Goal: Task Accomplishment & Management: Complete application form

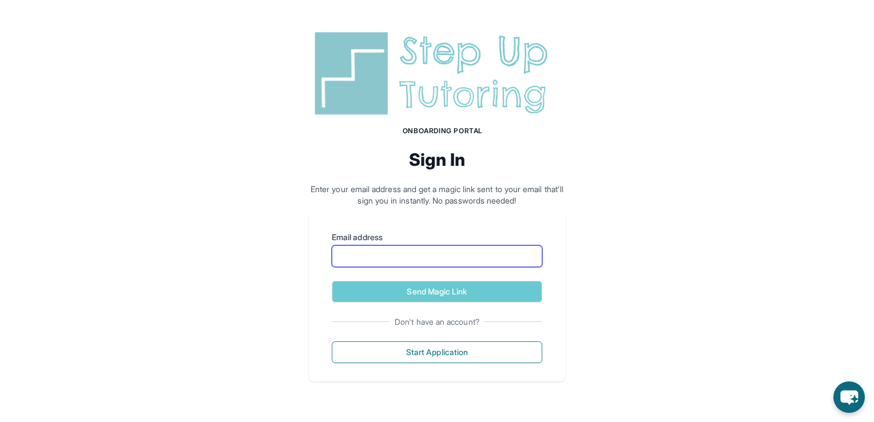
click at [481, 255] on input "Email address" at bounding box center [437, 256] width 211 height 22
type input "*"
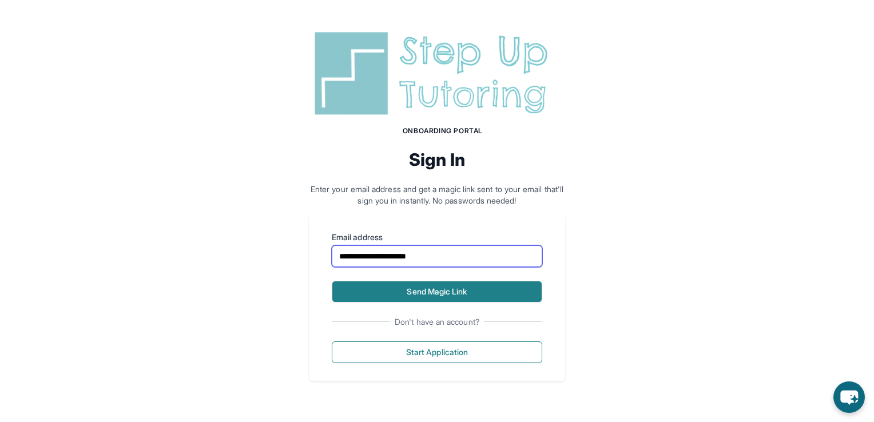
type input "**********"
click at [454, 289] on button "Send Magic Link" at bounding box center [437, 292] width 211 height 22
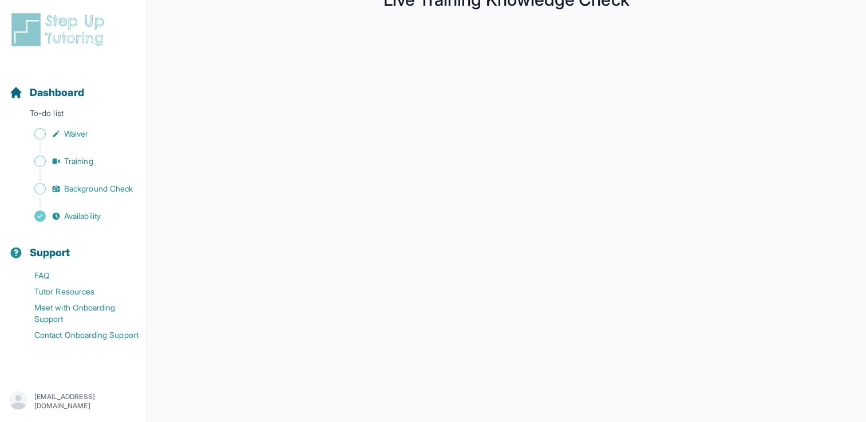
scroll to position [172, 0]
click at [41, 130] on span "Sidebar" at bounding box center [39, 133] width 11 height 11
click at [70, 158] on span "Training" at bounding box center [78, 161] width 29 height 11
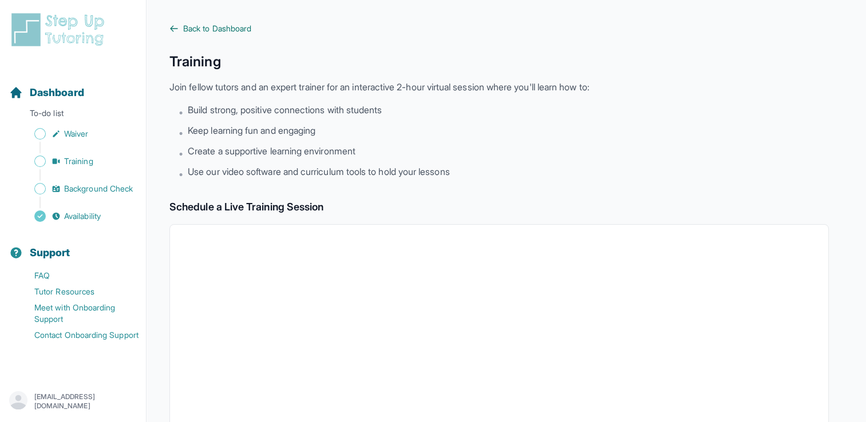
click at [213, 26] on span "Back to Dashboard" at bounding box center [217, 28] width 68 height 11
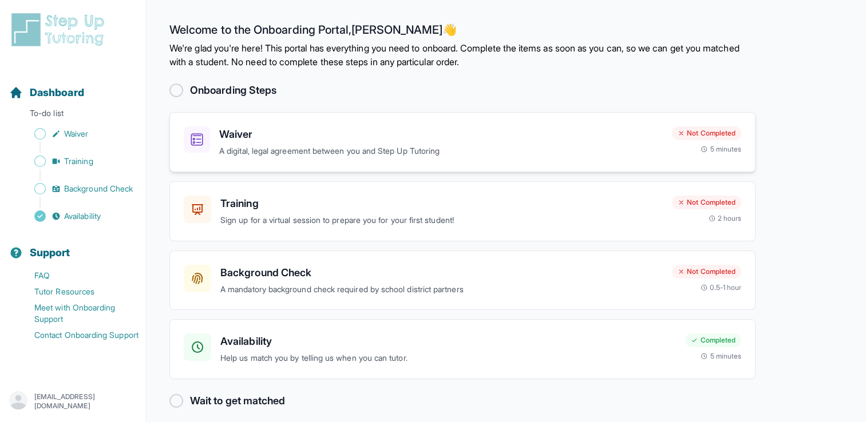
click at [686, 134] on div "Not Completed" at bounding box center [706, 133] width 69 height 14
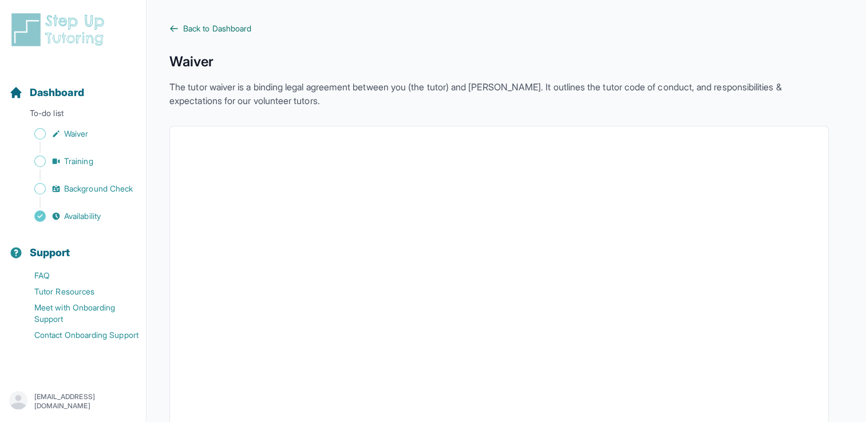
click at [235, 29] on span "Back to Dashboard" at bounding box center [217, 28] width 68 height 11
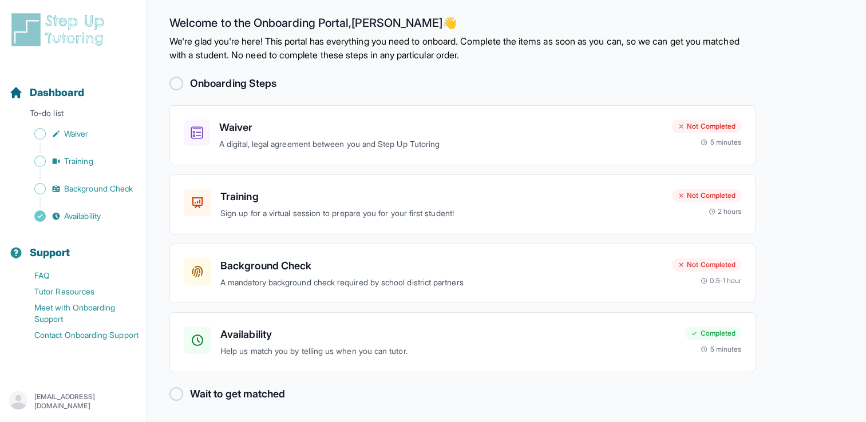
scroll to position [9, 0]
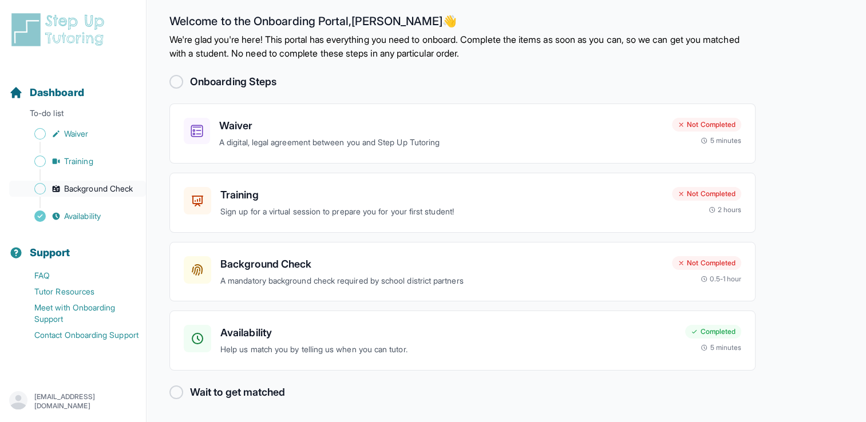
click at [84, 187] on span "Background Check" at bounding box center [98, 188] width 69 height 11
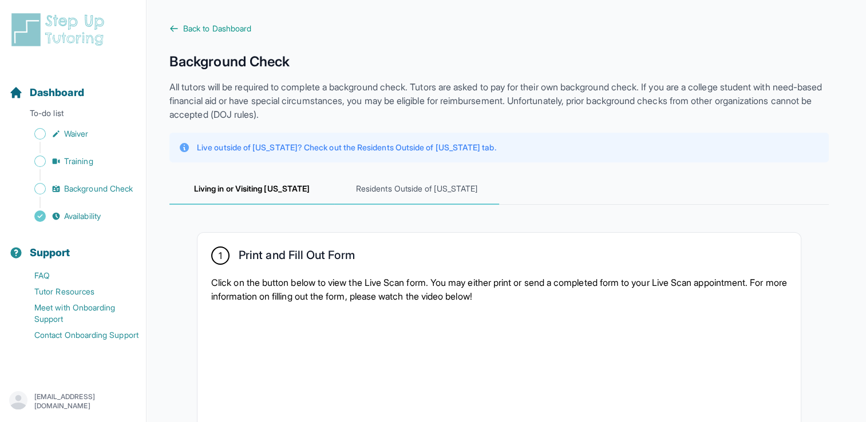
click at [450, 194] on span "Residents Outside of California" at bounding box center [416, 189] width 165 height 31
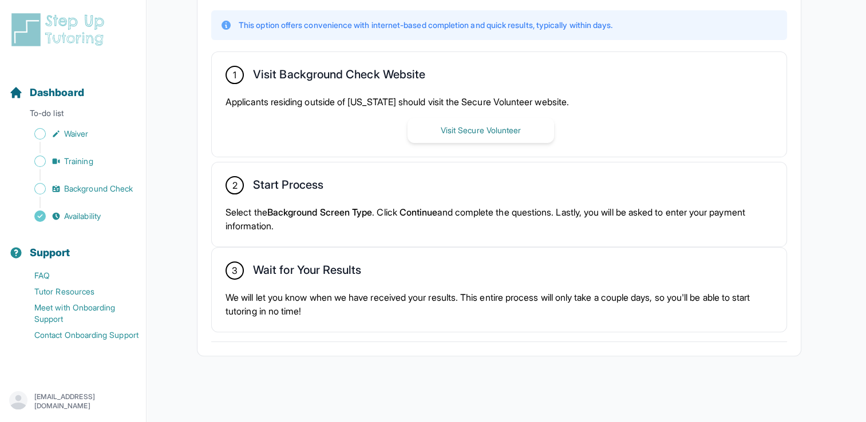
scroll to position [131, 0]
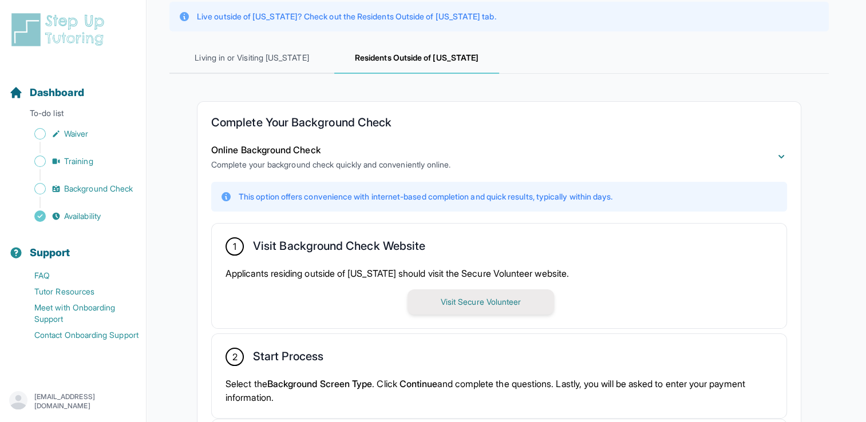
click at [512, 307] on button "Visit Secure Volunteer" at bounding box center [480, 302] width 146 height 25
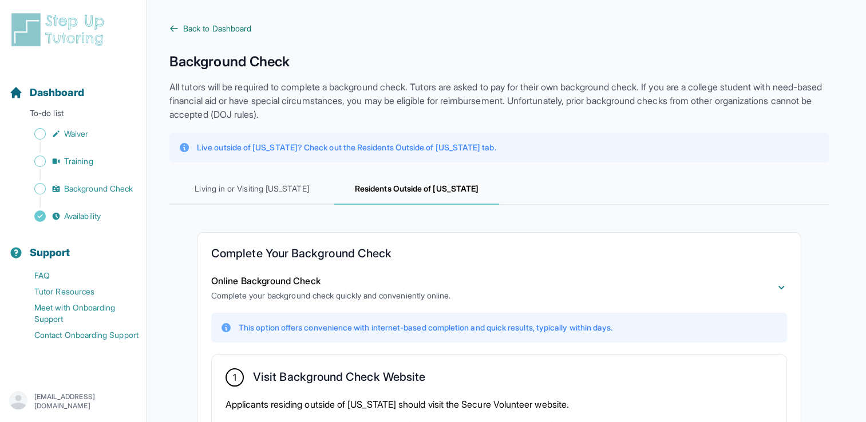
click at [199, 29] on span "Back to Dashboard" at bounding box center [217, 28] width 68 height 11
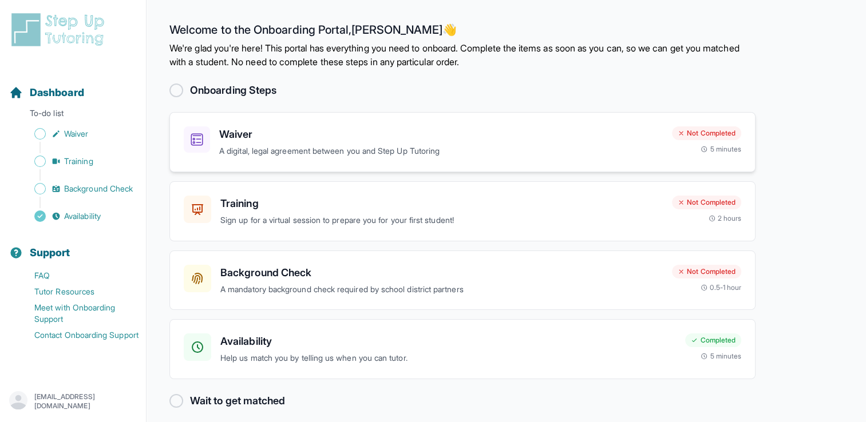
scroll to position [9, 0]
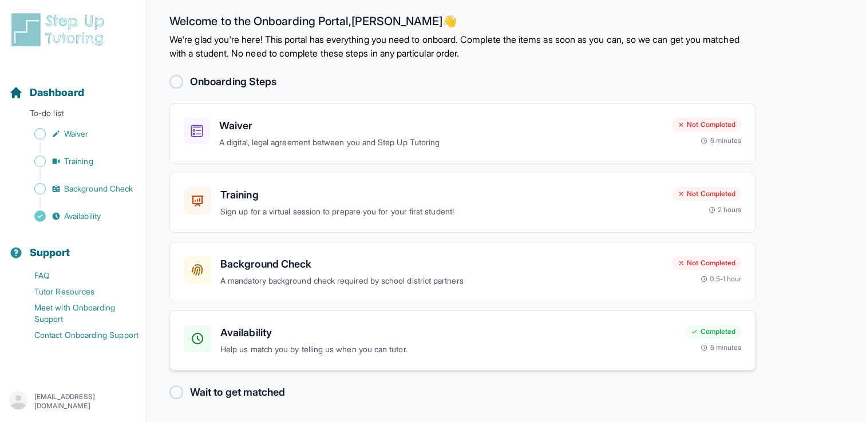
click at [706, 330] on div "Completed" at bounding box center [713, 332] width 56 height 14
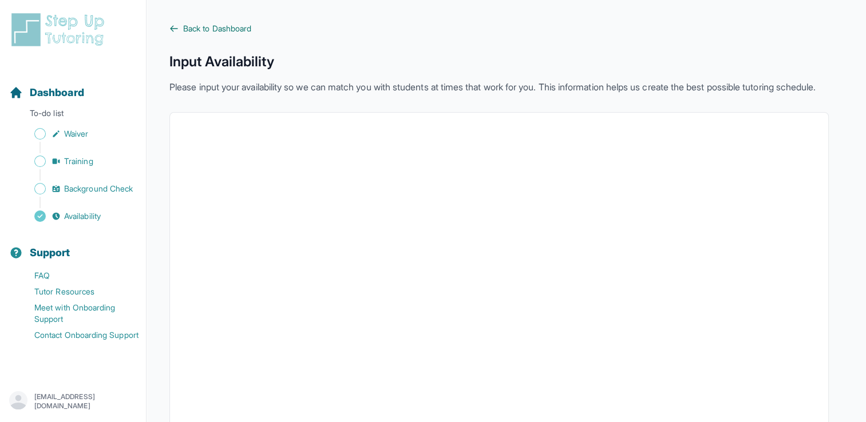
click at [190, 26] on span "Back to Dashboard" at bounding box center [217, 28] width 68 height 11
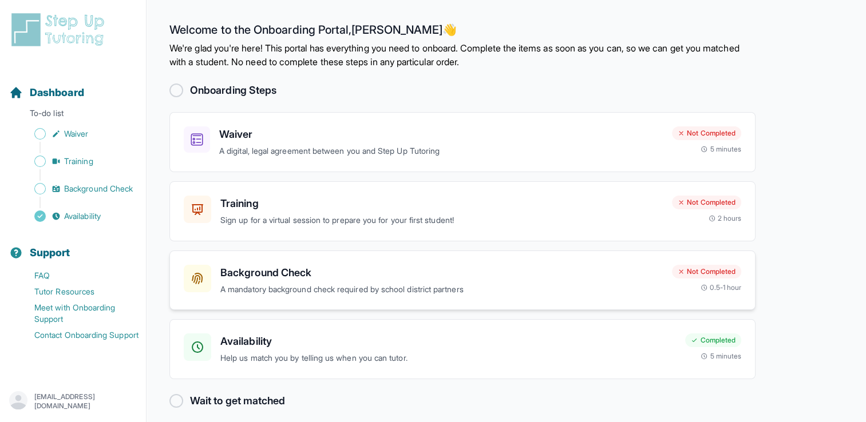
click at [330, 288] on p "A mandatory background check required by school district partners" at bounding box center [441, 289] width 442 height 13
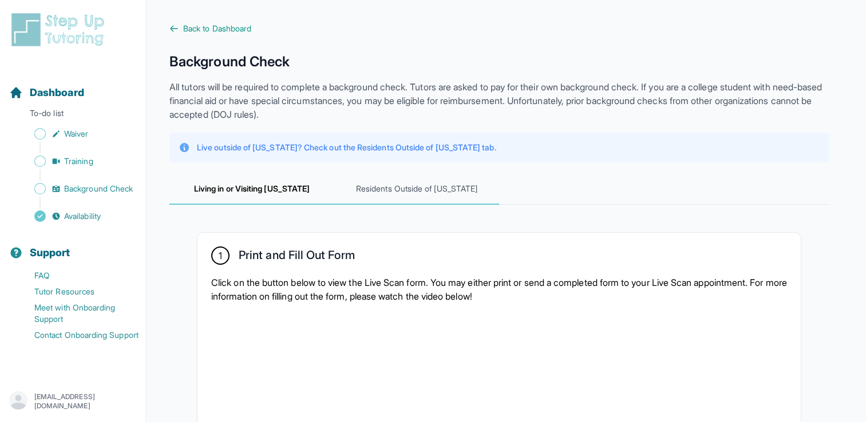
click at [385, 189] on span "Residents Outside of California" at bounding box center [416, 189] width 165 height 31
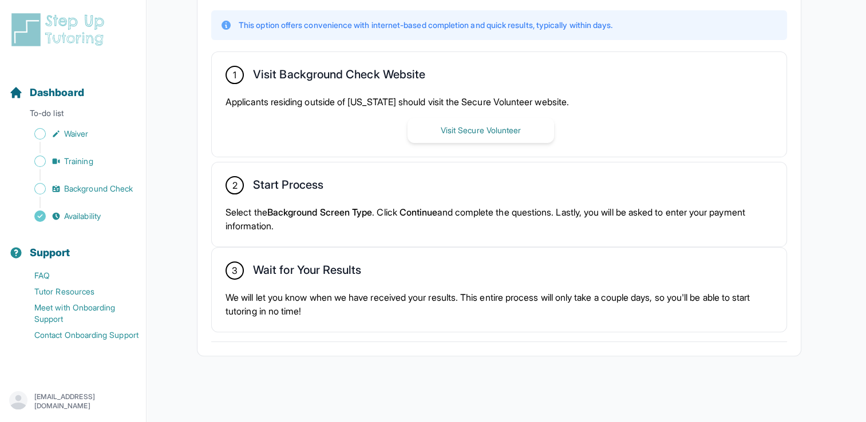
scroll to position [17, 0]
